Goal: Find specific page/section: Find specific page/section

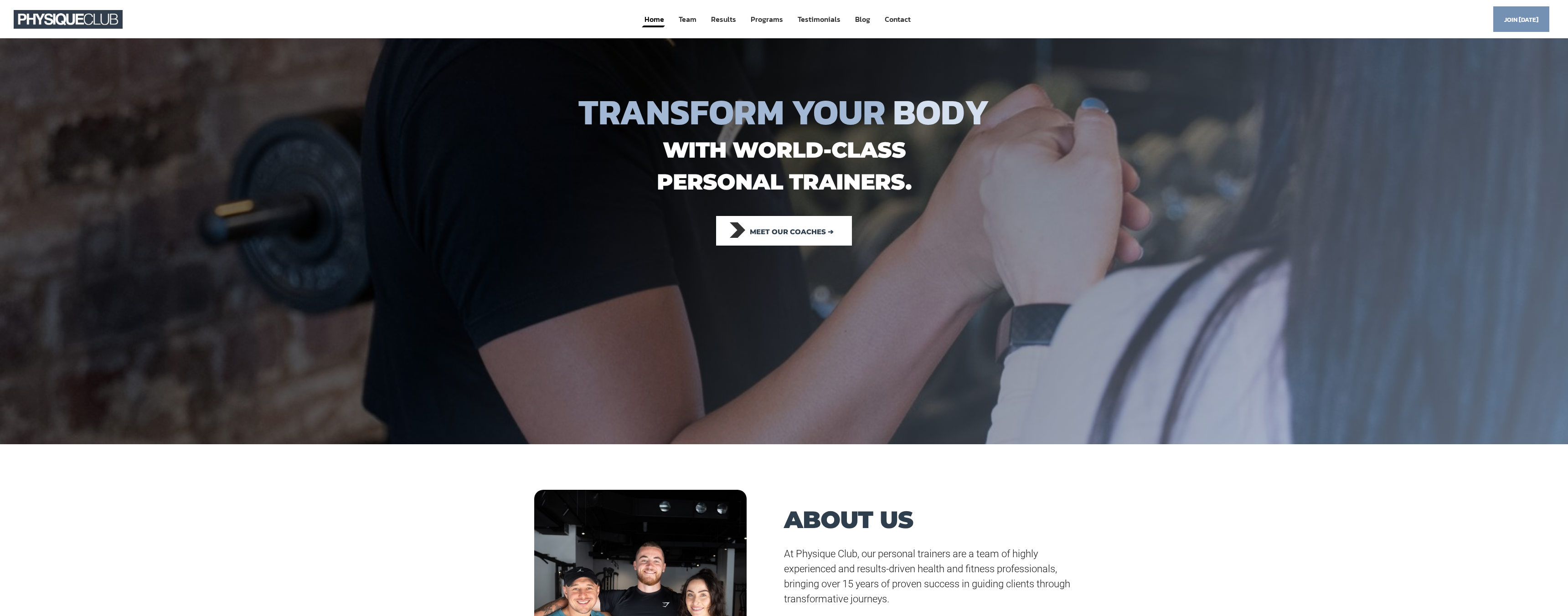
drag, startPoint x: 640, startPoint y: 393, endPoint x: 775, endPoint y: 589, distance: 238.0
click at [547, 20] on link "Contact" at bounding box center [898, 19] width 28 height 17
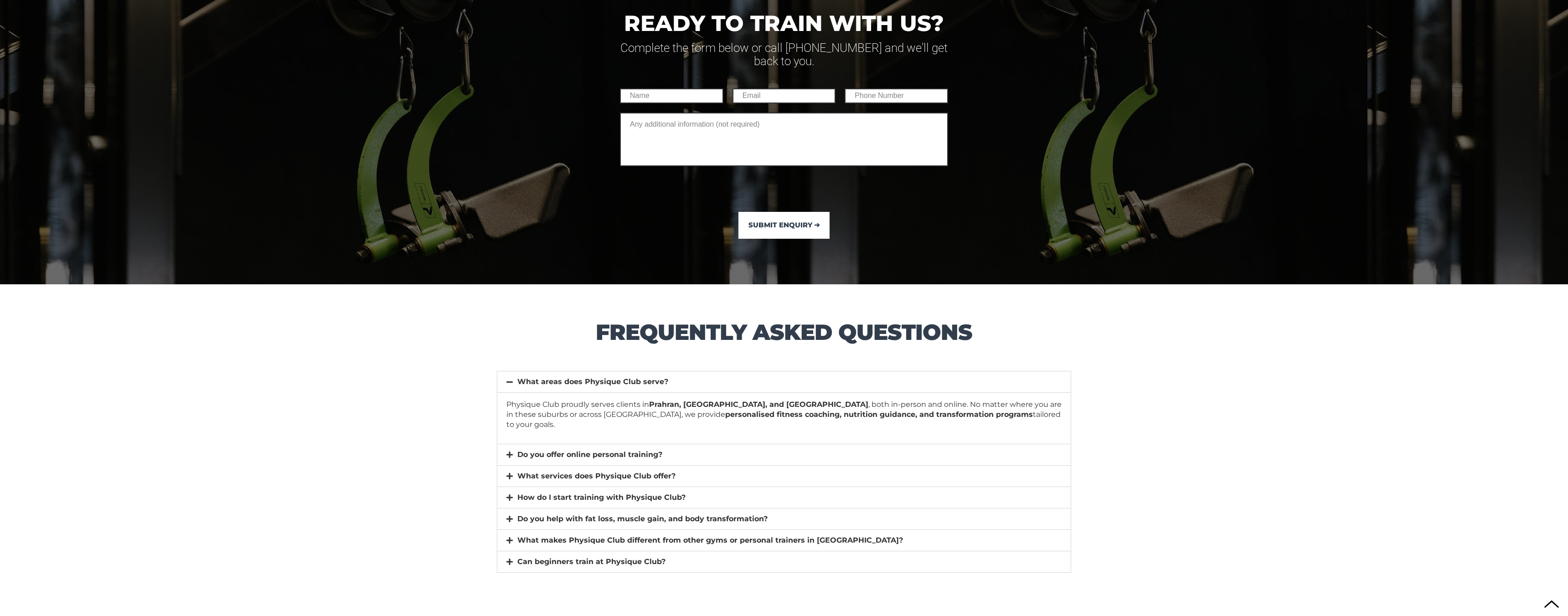
scroll to position [6314, 0]
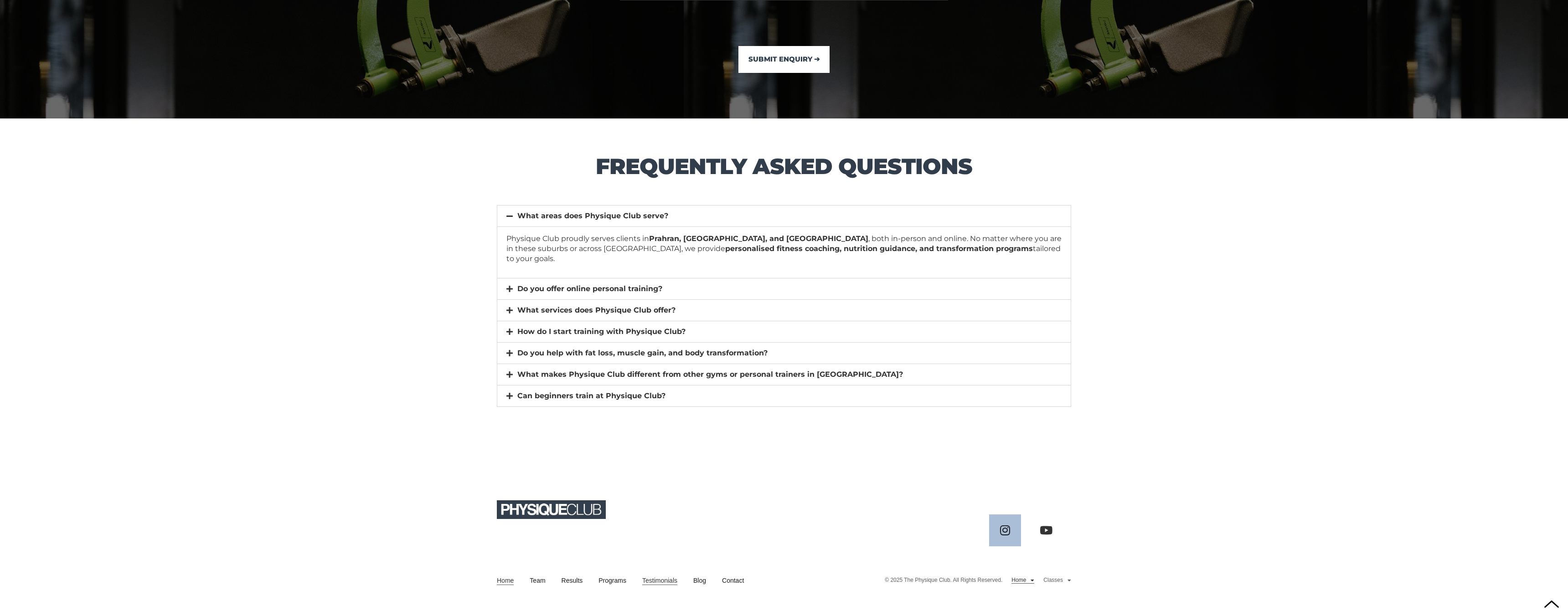
click at [547, 286] on icon at bounding box center [1005, 530] width 12 height 12
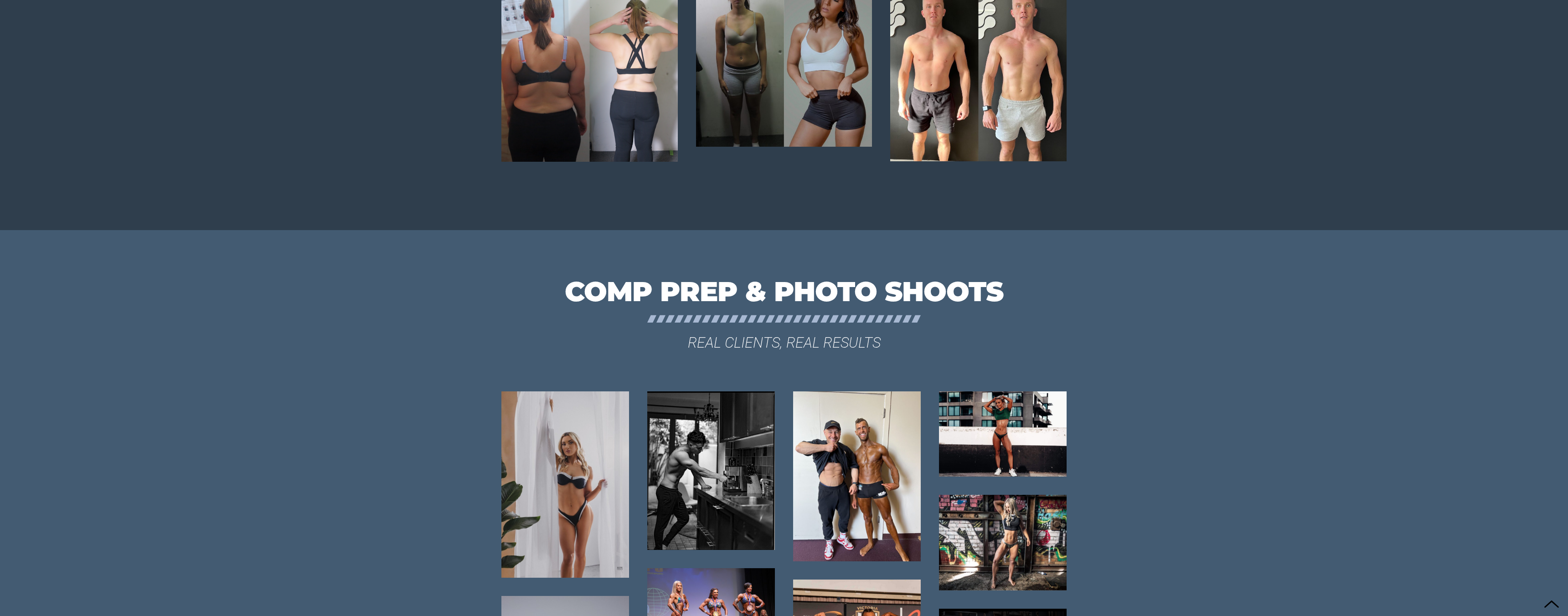
scroll to position [3894, 0]
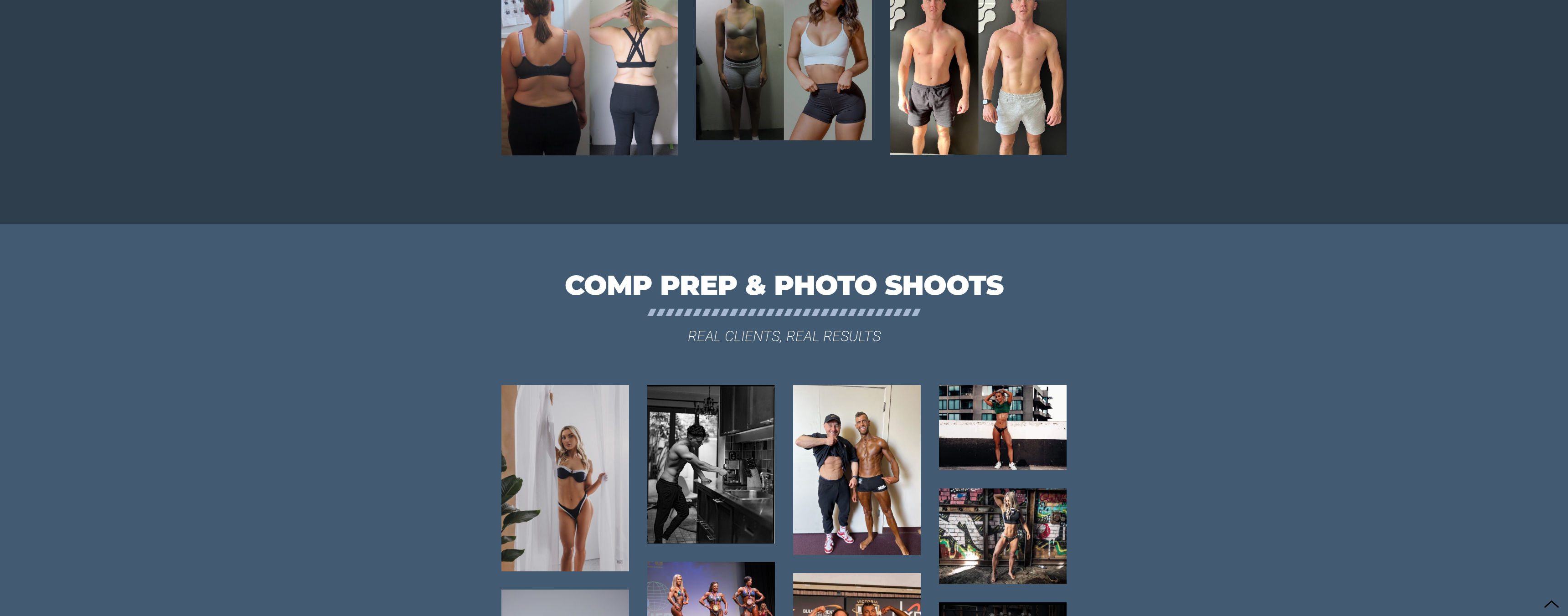
click at [547, 286] on h1 "COMP PREP & PHOTO SHOOTS" at bounding box center [784, 285] width 575 height 32
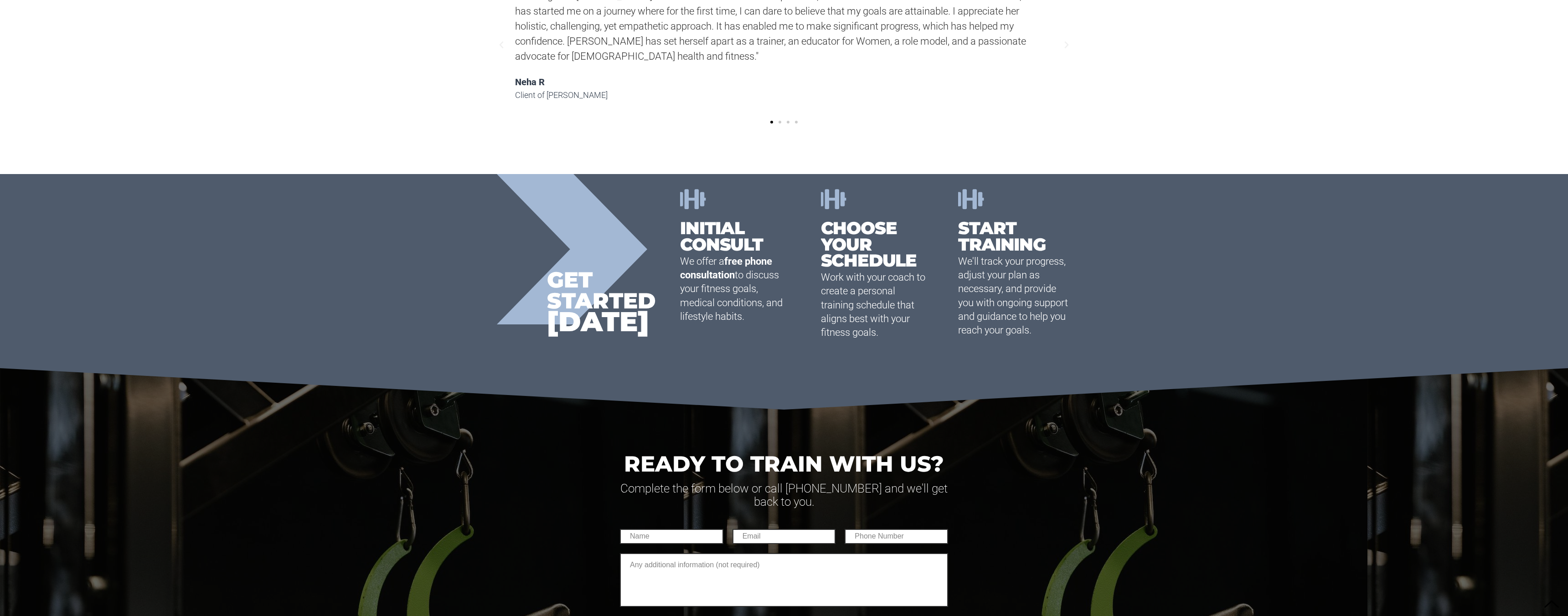
scroll to position [5892, 0]
